Goal: Obtain resource: Download file/media

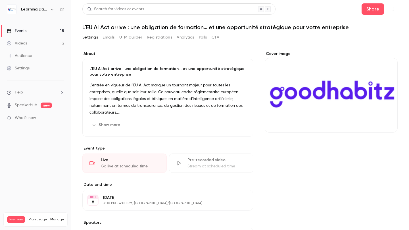
click at [21, 30] on div "Events" at bounding box center [17, 31] width 20 height 6
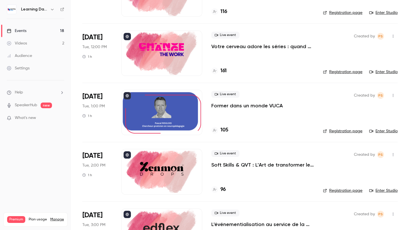
scroll to position [168, 0]
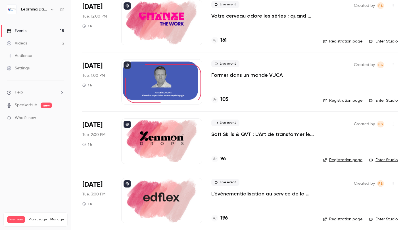
click at [182, 145] on div at bounding box center [161, 141] width 81 height 45
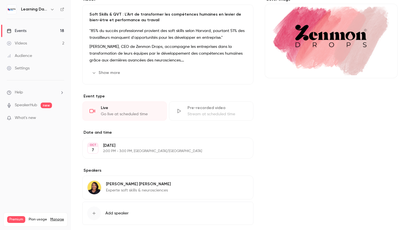
scroll to position [85, 0]
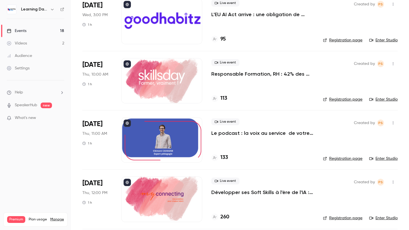
scroll to position [709, 0]
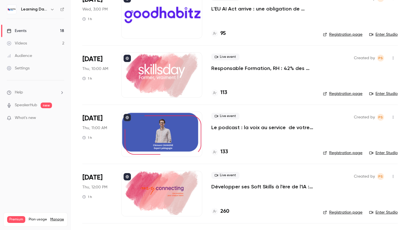
click at [230, 93] on div "113" at bounding box center [262, 93] width 102 height 8
click at [226, 93] on h4 "113" at bounding box center [223, 93] width 7 height 8
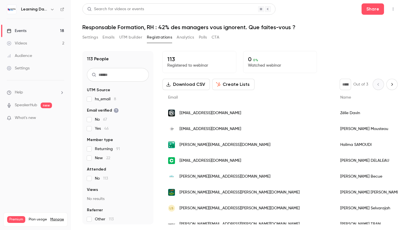
click at [197, 88] on button "Download CSV" at bounding box center [185, 84] width 47 height 11
click at [385, 55] on div "113 Registered to webinar 0 0 % Watched webinar" at bounding box center [279, 62] width 235 height 22
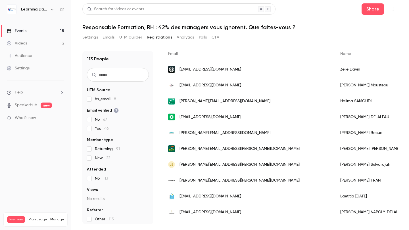
scroll to position [2, 0]
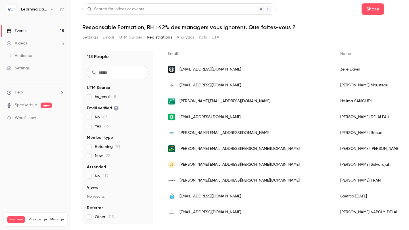
click at [23, 36] on link "Events 18" at bounding box center [35, 31] width 71 height 12
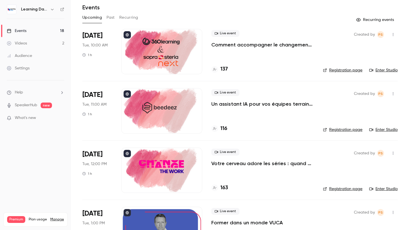
scroll to position [17, 0]
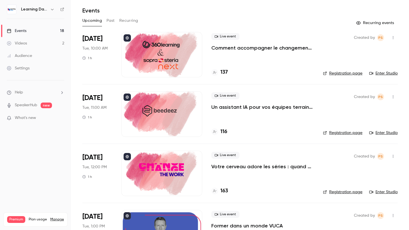
click at [157, 61] on div at bounding box center [161, 54] width 81 height 45
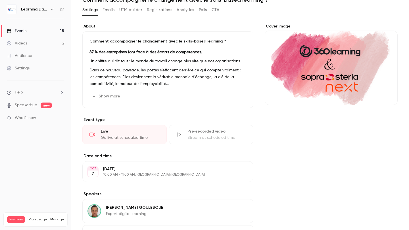
scroll to position [107, 0]
